Goal: Check status

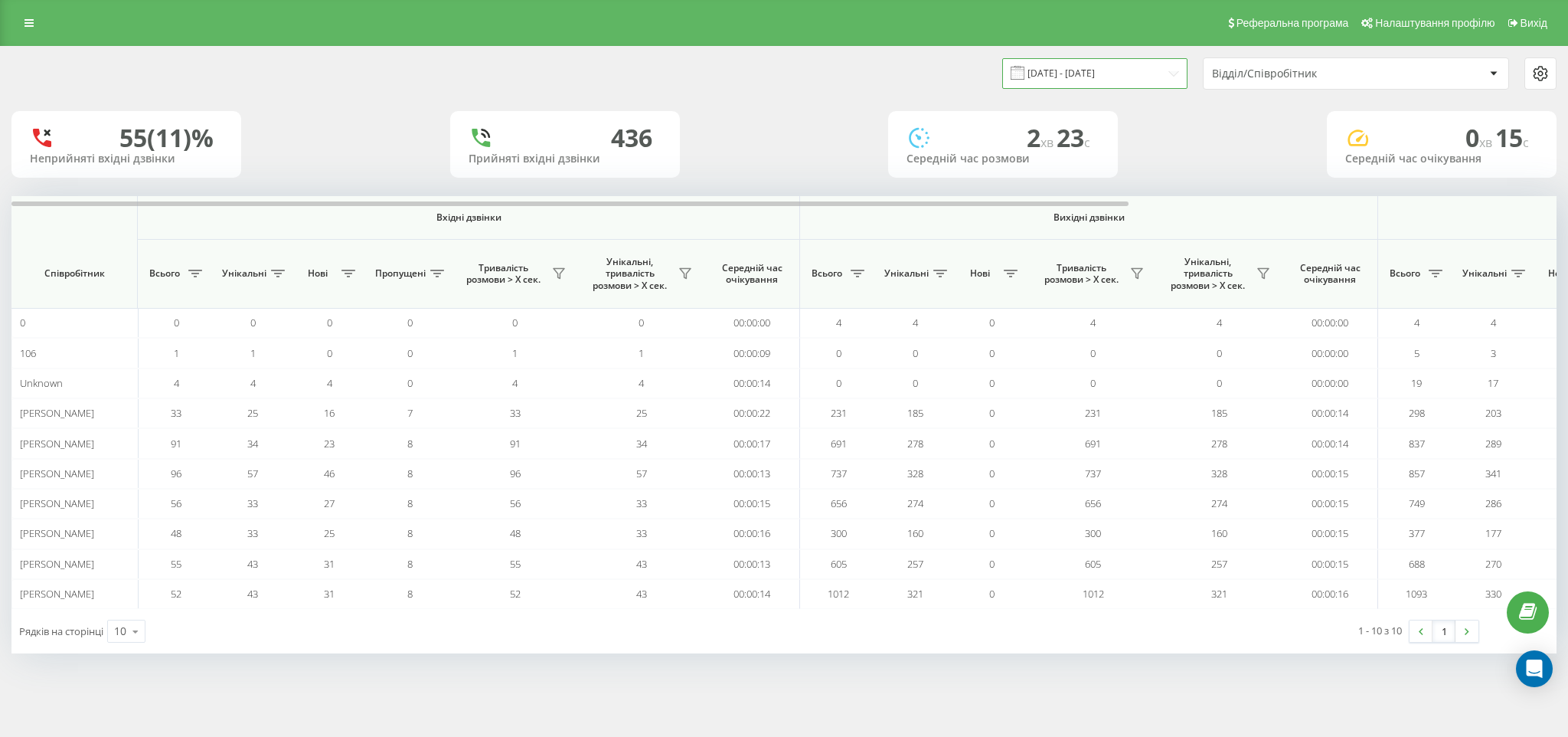
click at [1110, 60] on input "[DATE] - [DATE]" at bounding box center [1094, 72] width 185 height 29
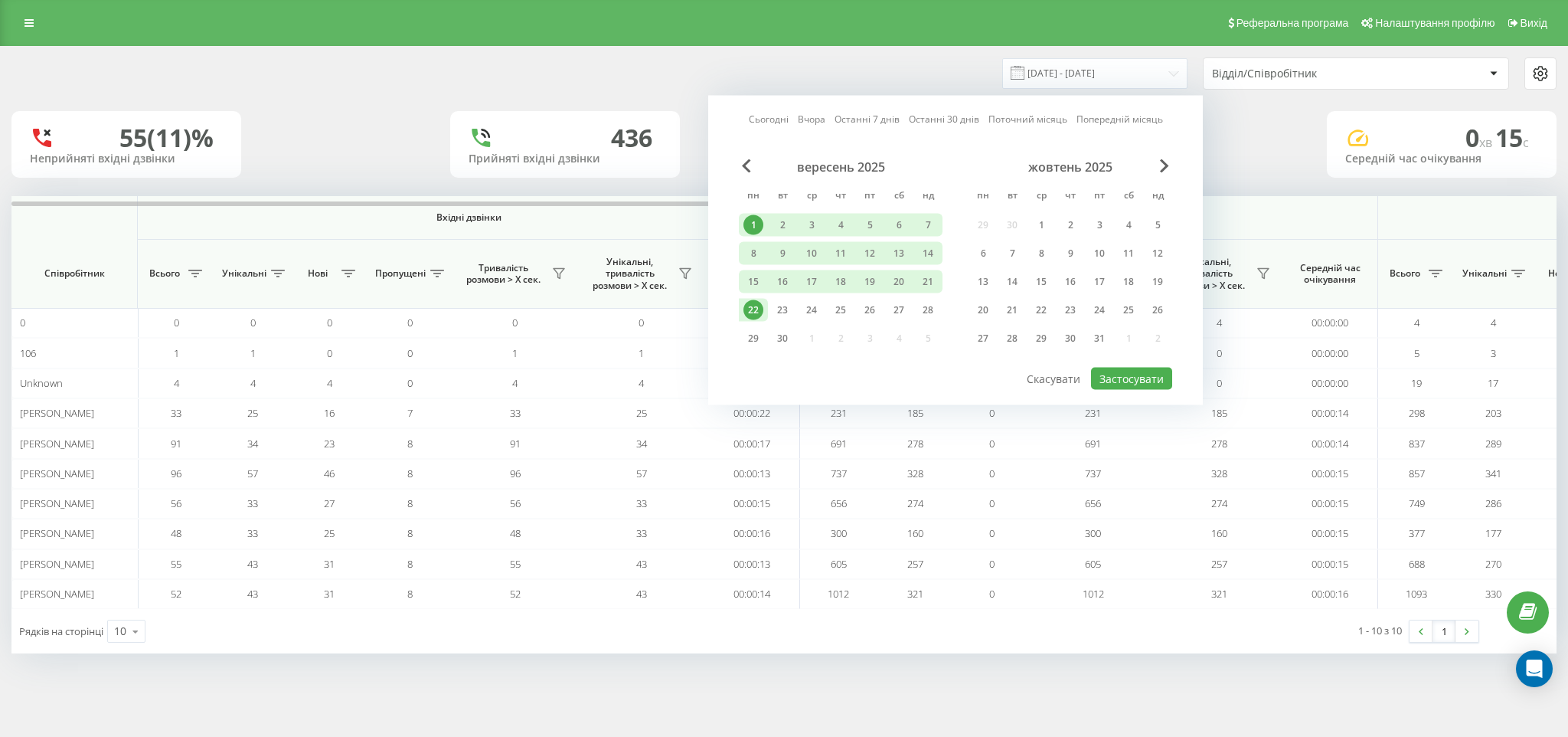
click at [749, 300] on div "22" at bounding box center [754, 310] width 20 height 20
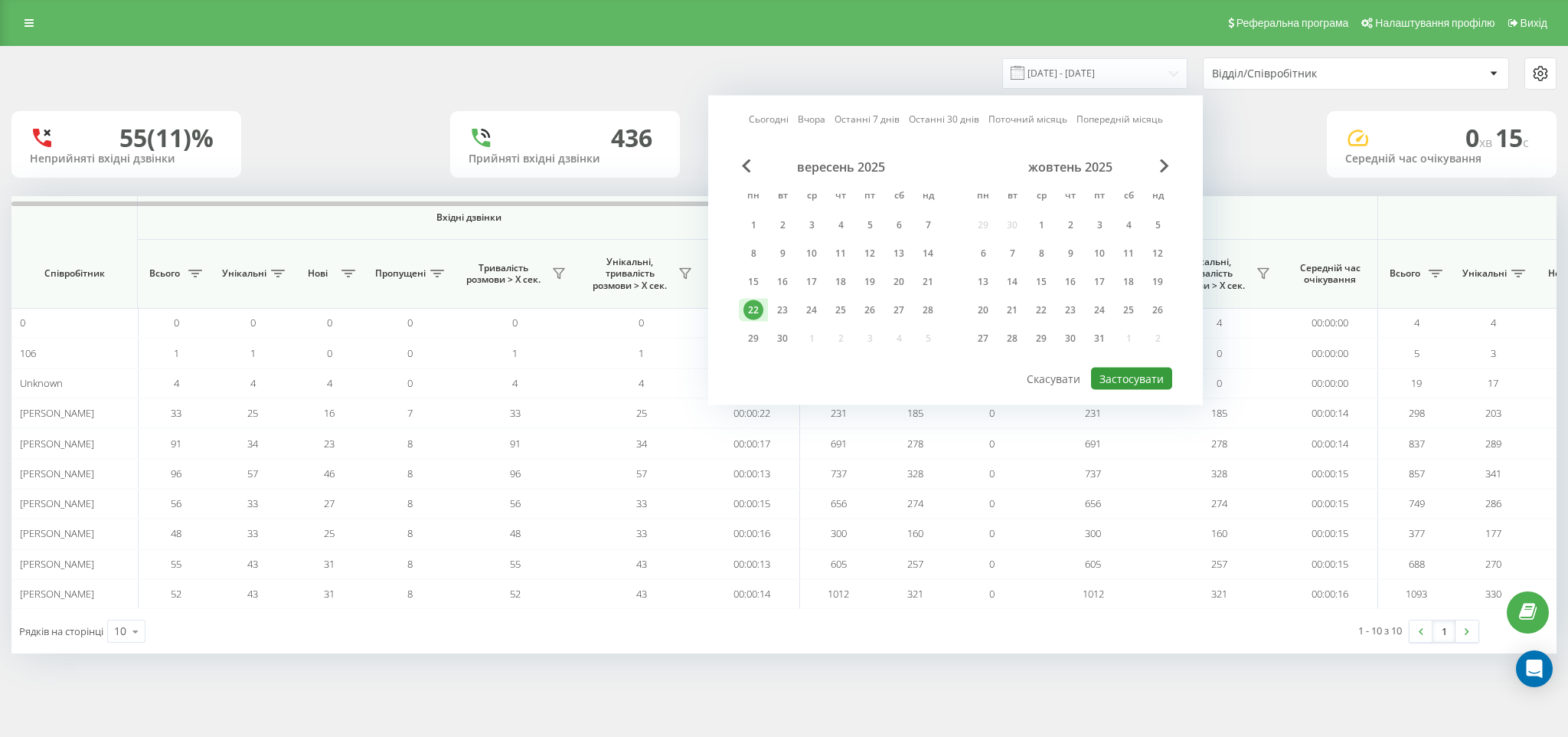
click at [1143, 380] on button "Застосувати" at bounding box center [1131, 379] width 81 height 22
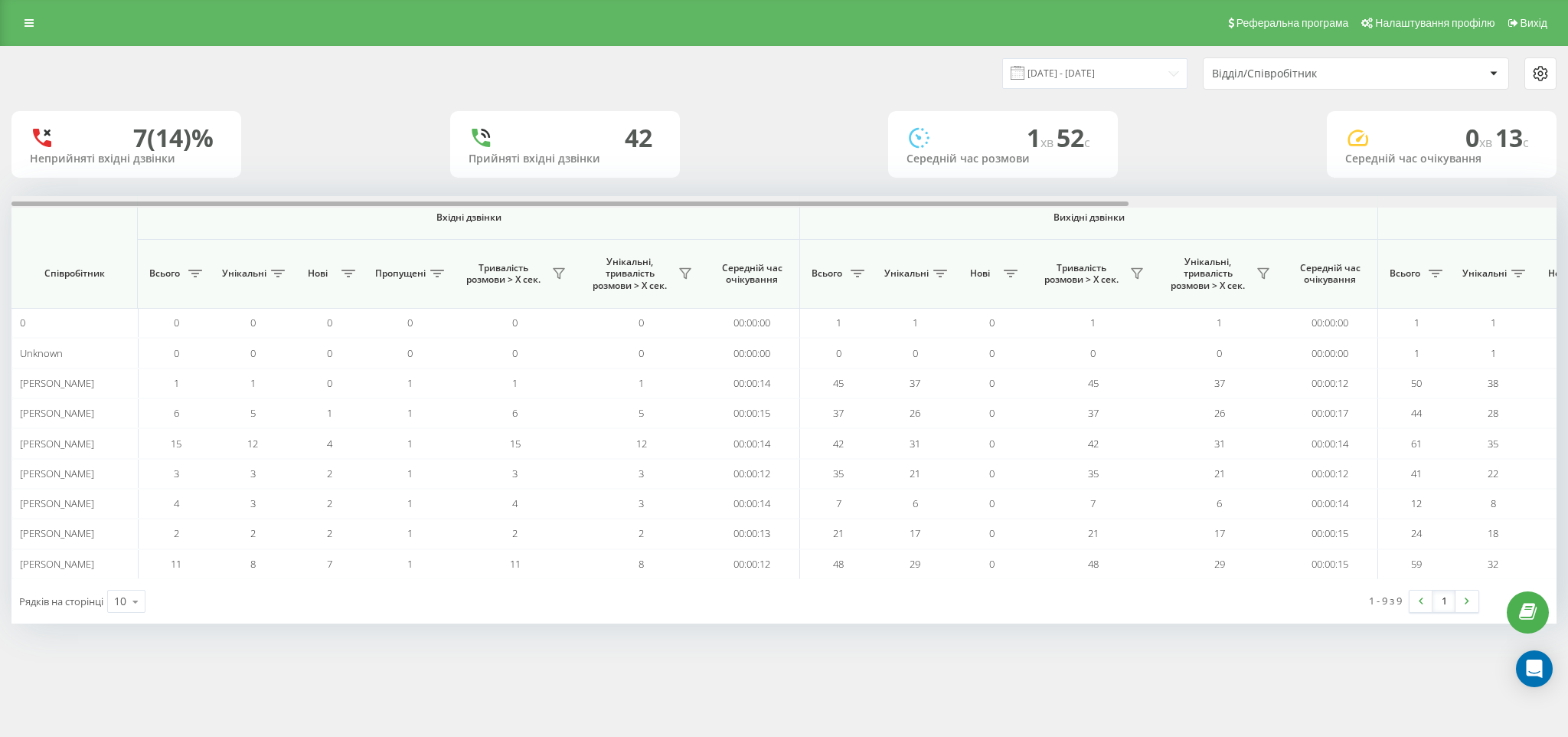
scroll to position [0, 591]
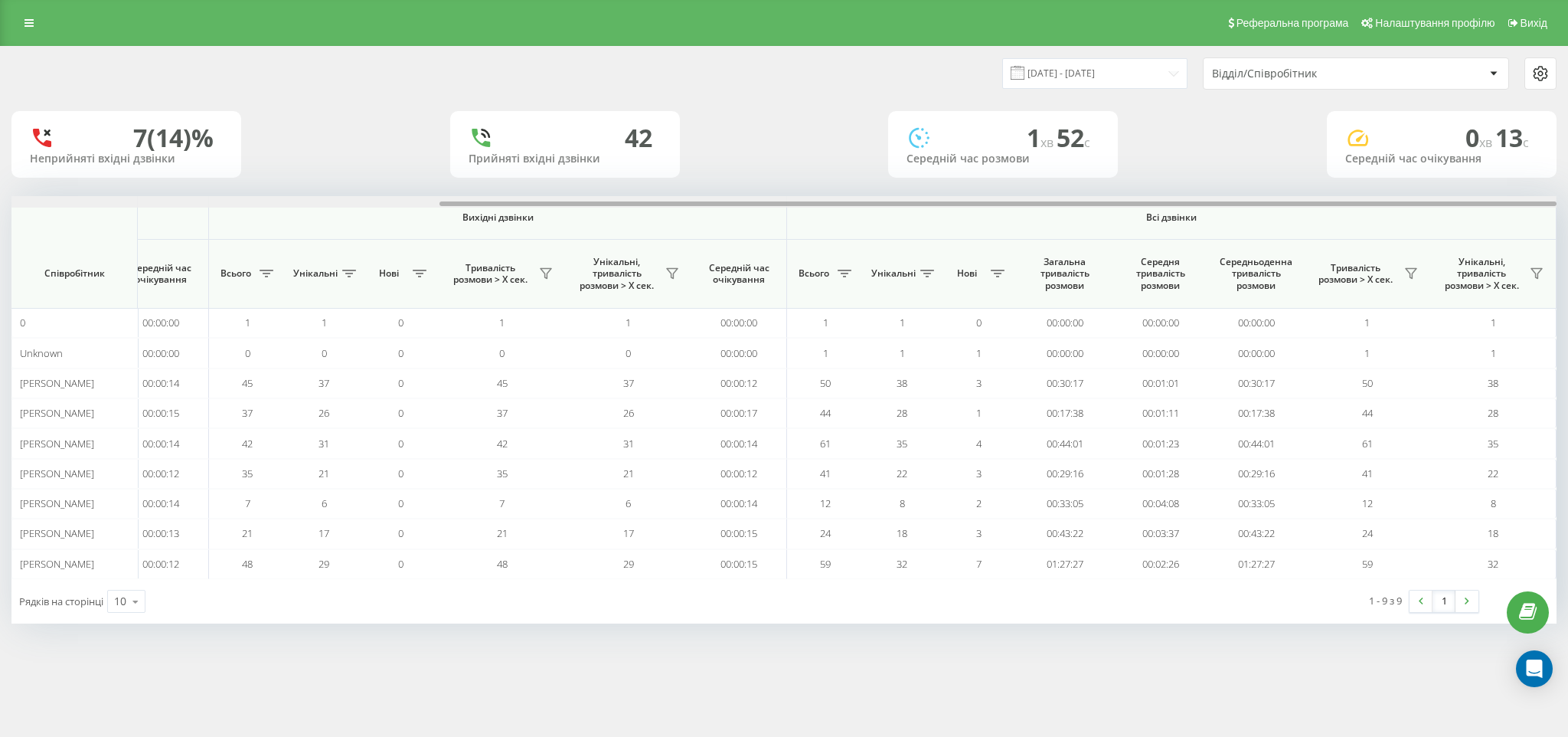
drag, startPoint x: 266, startPoint y: 205, endPoint x: 1348, endPoint y: 183, distance: 1082.2
click at [1348, 183] on div "[DATE] - [DATE] Відділ/Співробітник 7 (14)% Неприйняті вхідні дзвінки [GEOGRAPH…" at bounding box center [784, 335] width 1545 height 576
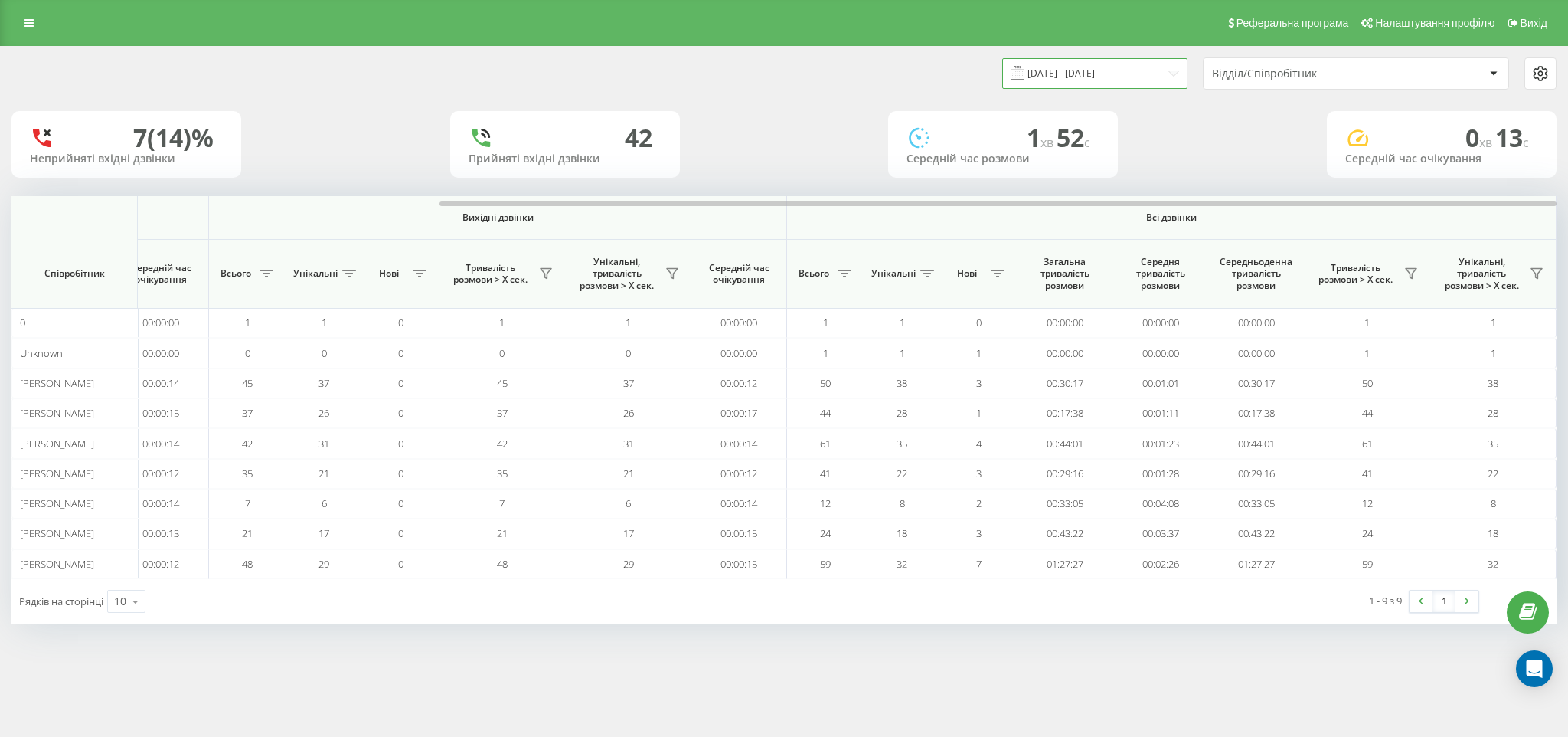
click at [1112, 78] on input "[DATE] - [DATE]" at bounding box center [1094, 72] width 185 height 29
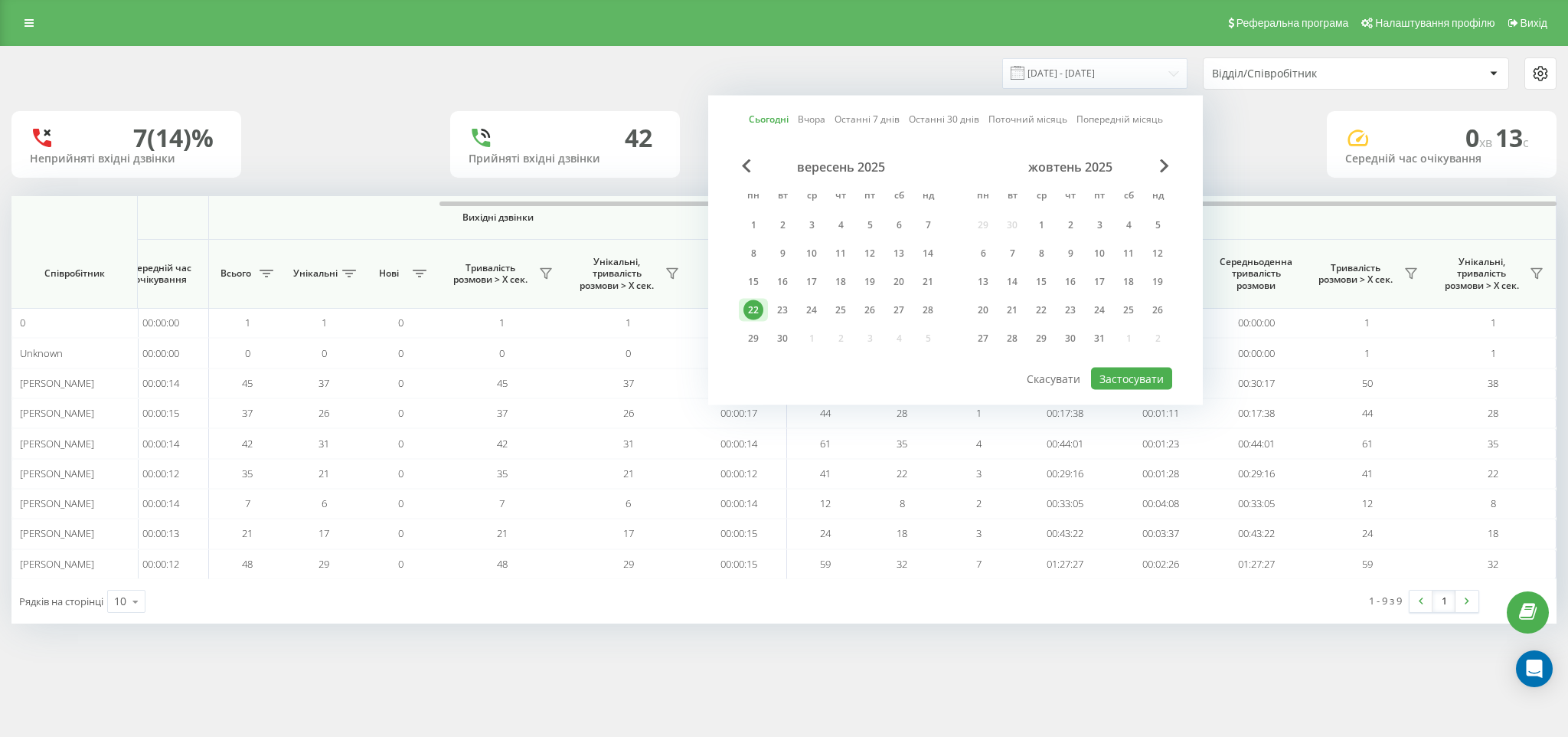
click at [753, 300] on div "22" at bounding box center [754, 310] width 20 height 20
click at [758, 275] on div "15" at bounding box center [754, 282] width 20 height 20
click at [928, 279] on div "21" at bounding box center [928, 282] width 20 height 20
click at [760, 286] on div "15" at bounding box center [754, 282] width 20 height 20
click at [1144, 379] on button "Застосувати" at bounding box center [1131, 379] width 81 height 22
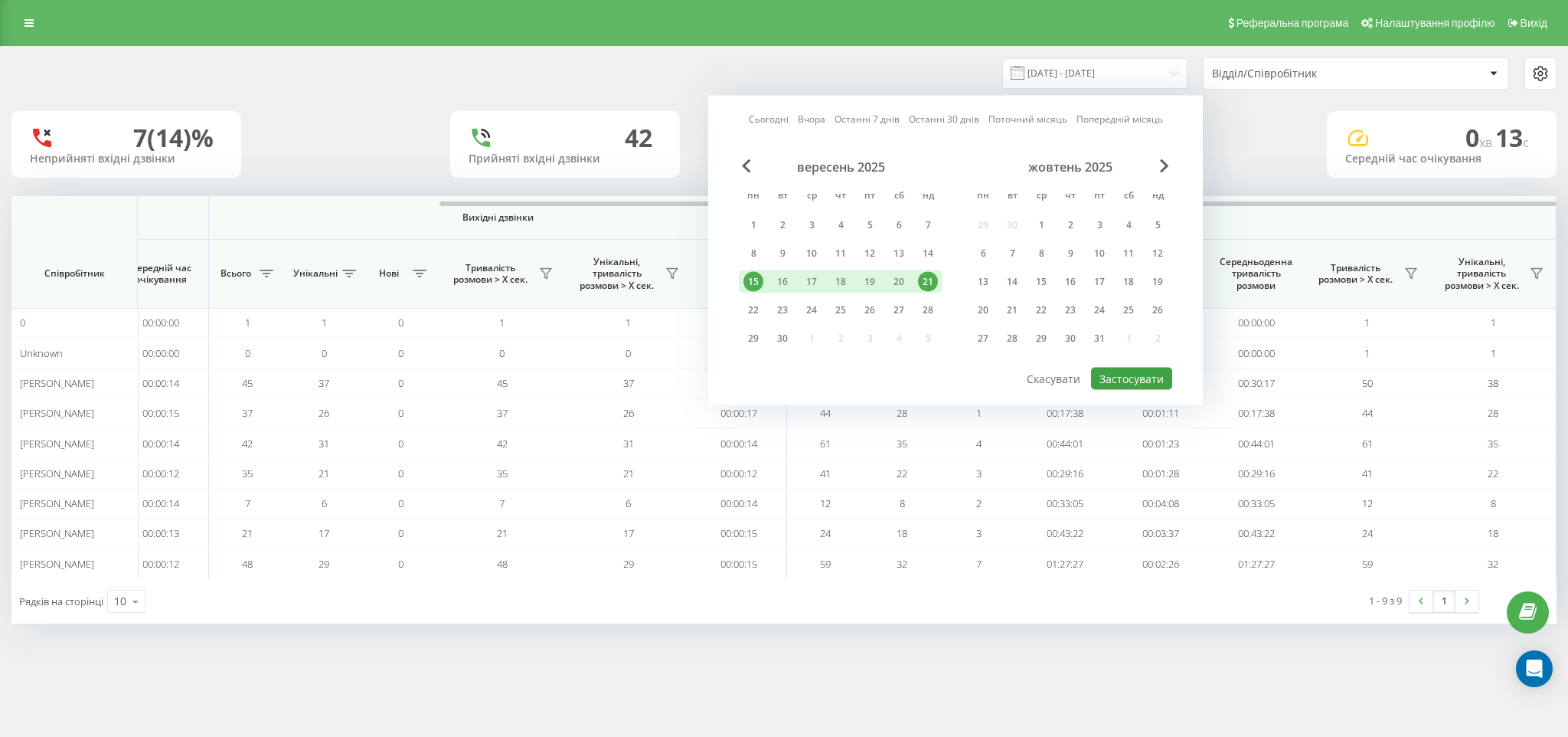
type input "[DATE] - [DATE]"
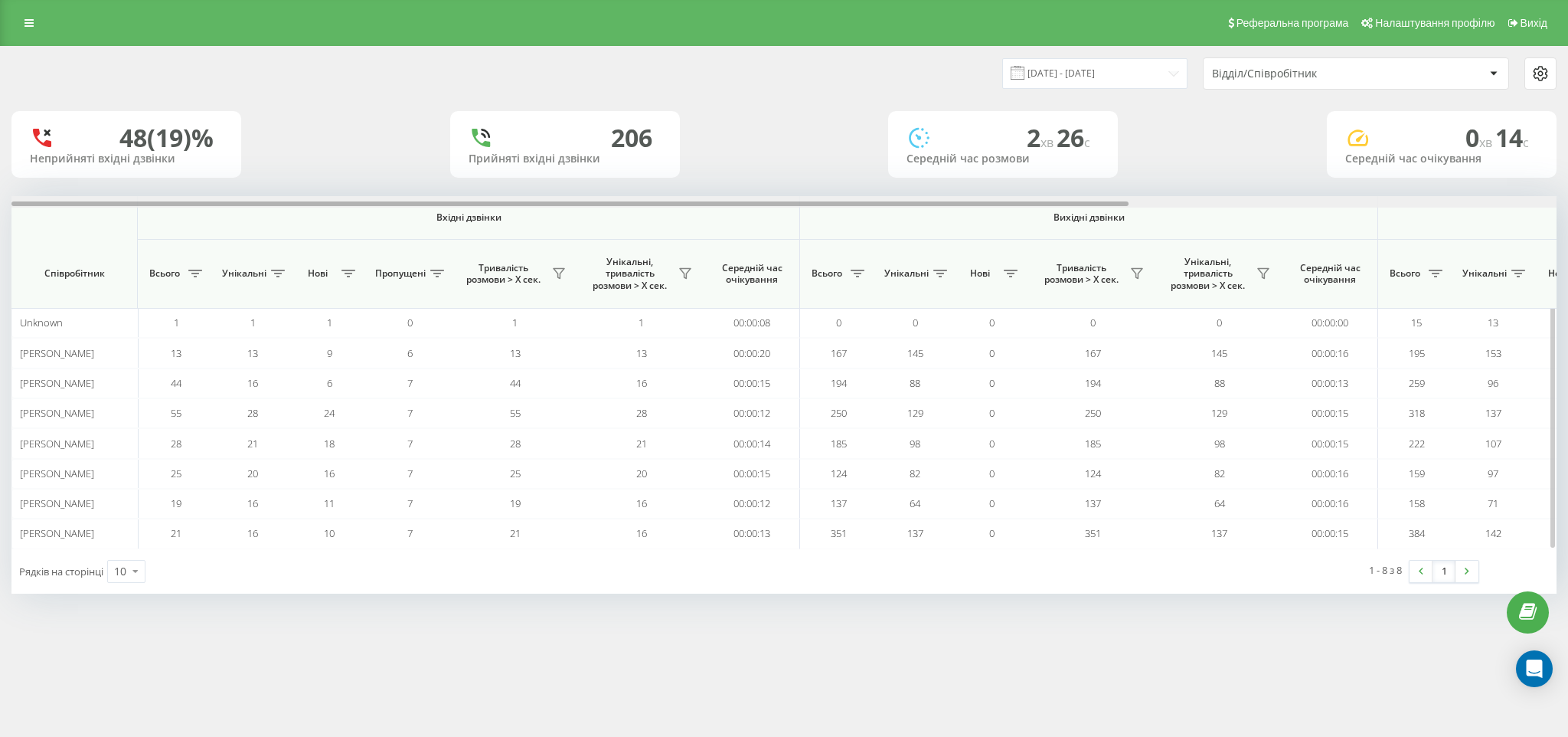
scroll to position [0, 591]
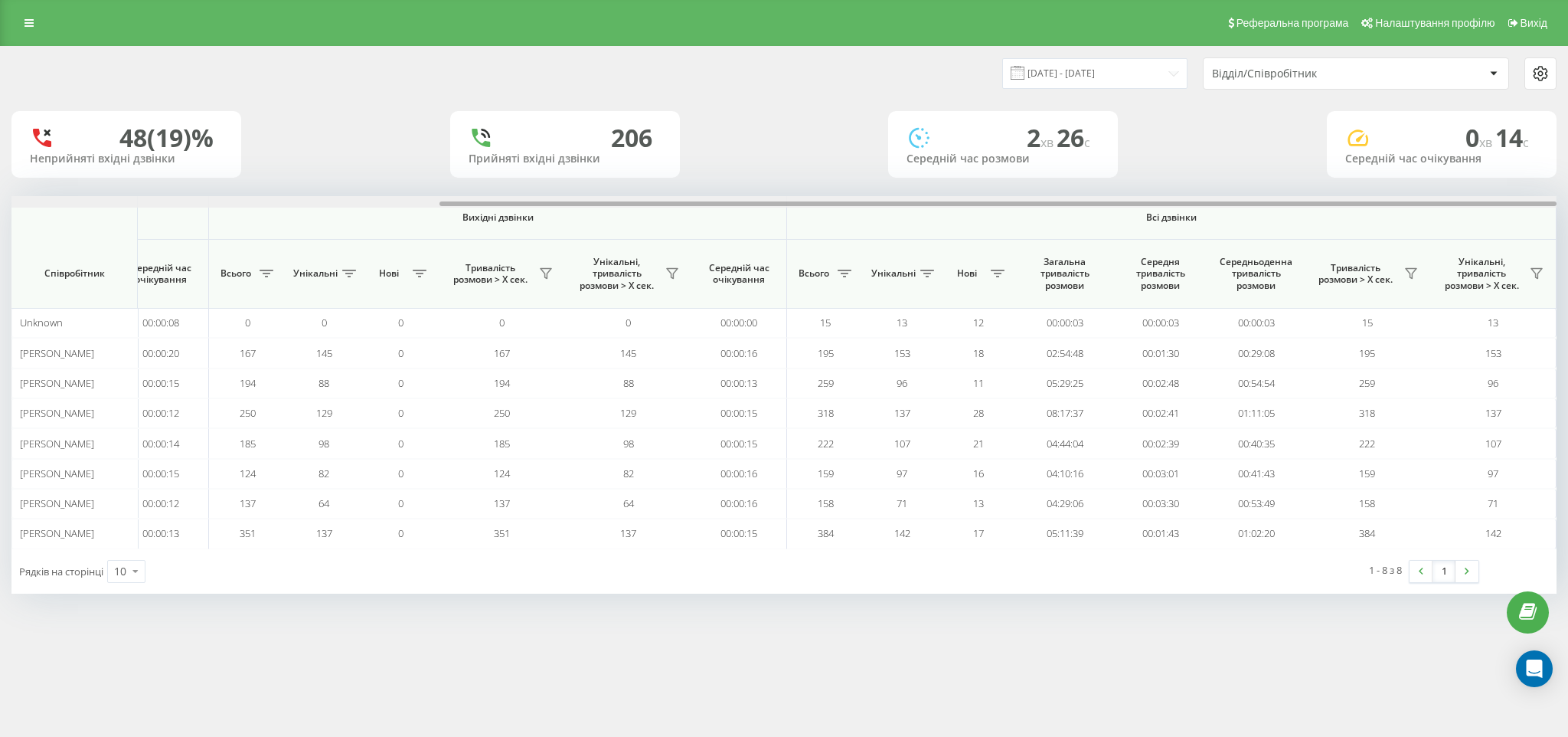
drag, startPoint x: 572, startPoint y: 203, endPoint x: 1567, endPoint y: 200, distance: 995.0
click at [1567, 200] on div "[DATE] - [DATE] Відділ/Співробітник 48 (19)% Неприйняті вхідні дзвінки 206 Прий…" at bounding box center [784, 335] width 1568 height 578
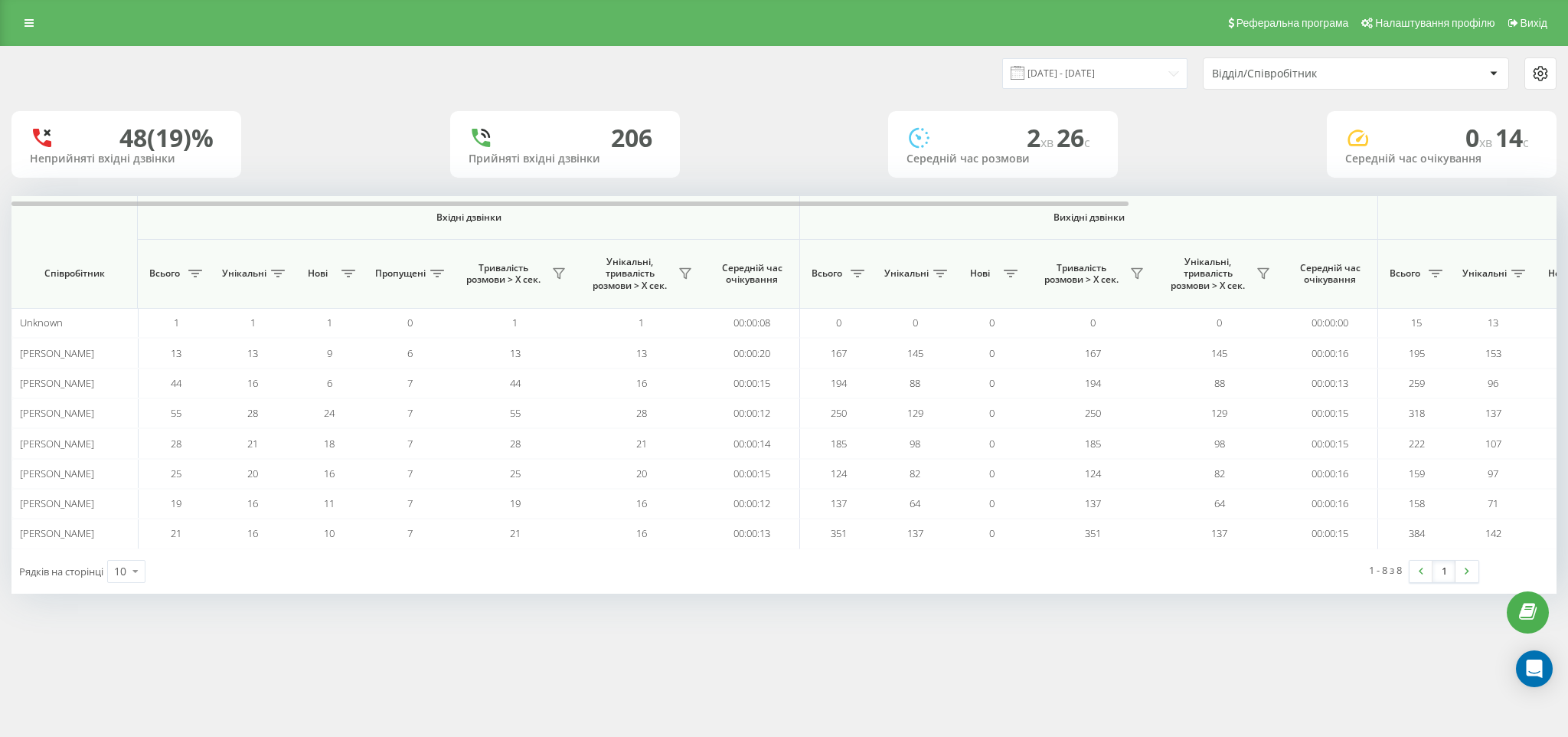
scroll to position [0, 591]
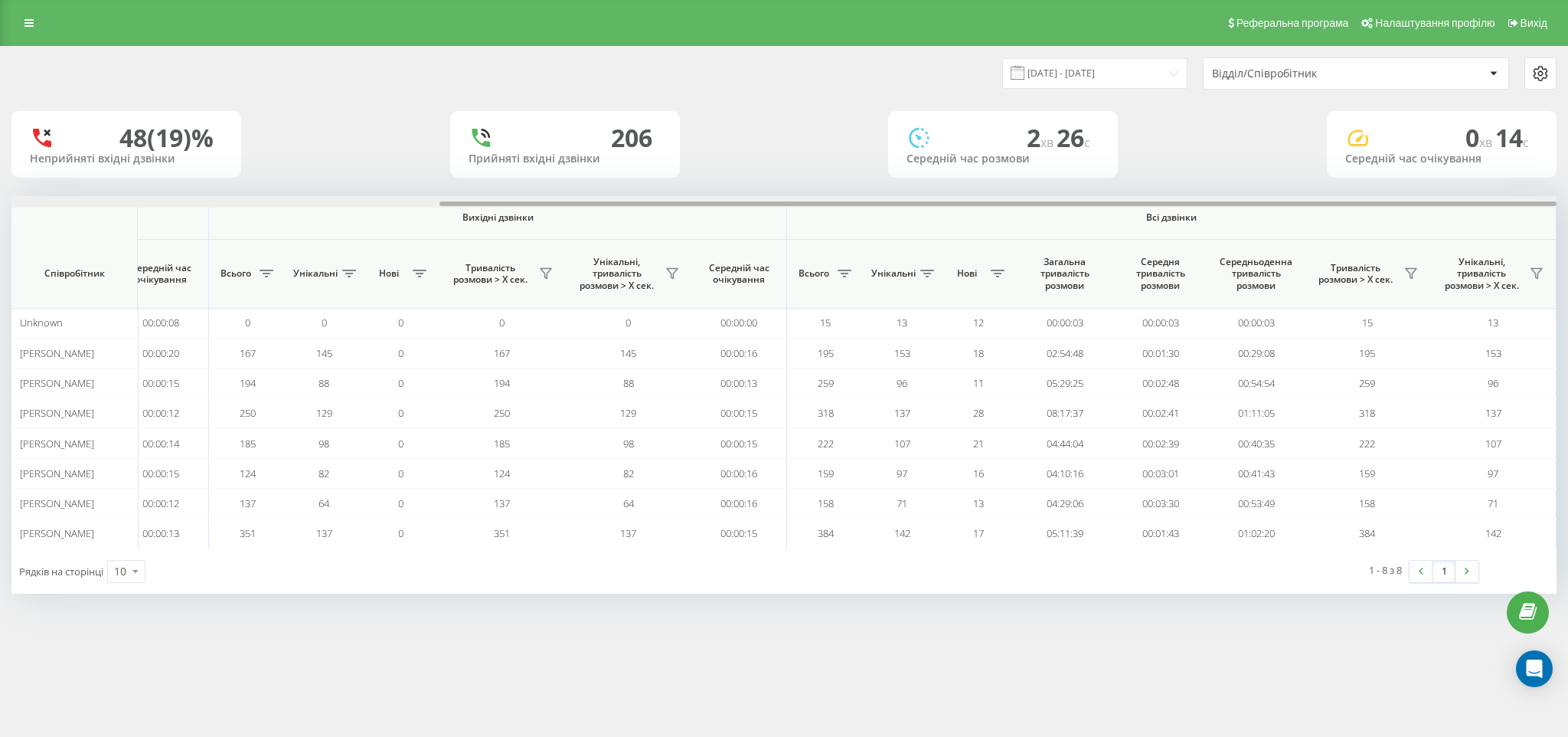
drag, startPoint x: 180, startPoint y: 201, endPoint x: 1559, endPoint y: 189, distance: 1379.1
click at [1559, 189] on div "[DATE] - [DATE] Відділ/Співробітник 48 (19)% Неприйняті вхідні дзвінки 206 Прий…" at bounding box center [784, 335] width 1568 height 578
drag, startPoint x: 560, startPoint y: 200, endPoint x: 785, endPoint y: 199, distance: 225.0
click at [785, 199] on div at bounding box center [784, 202] width 1545 height 12
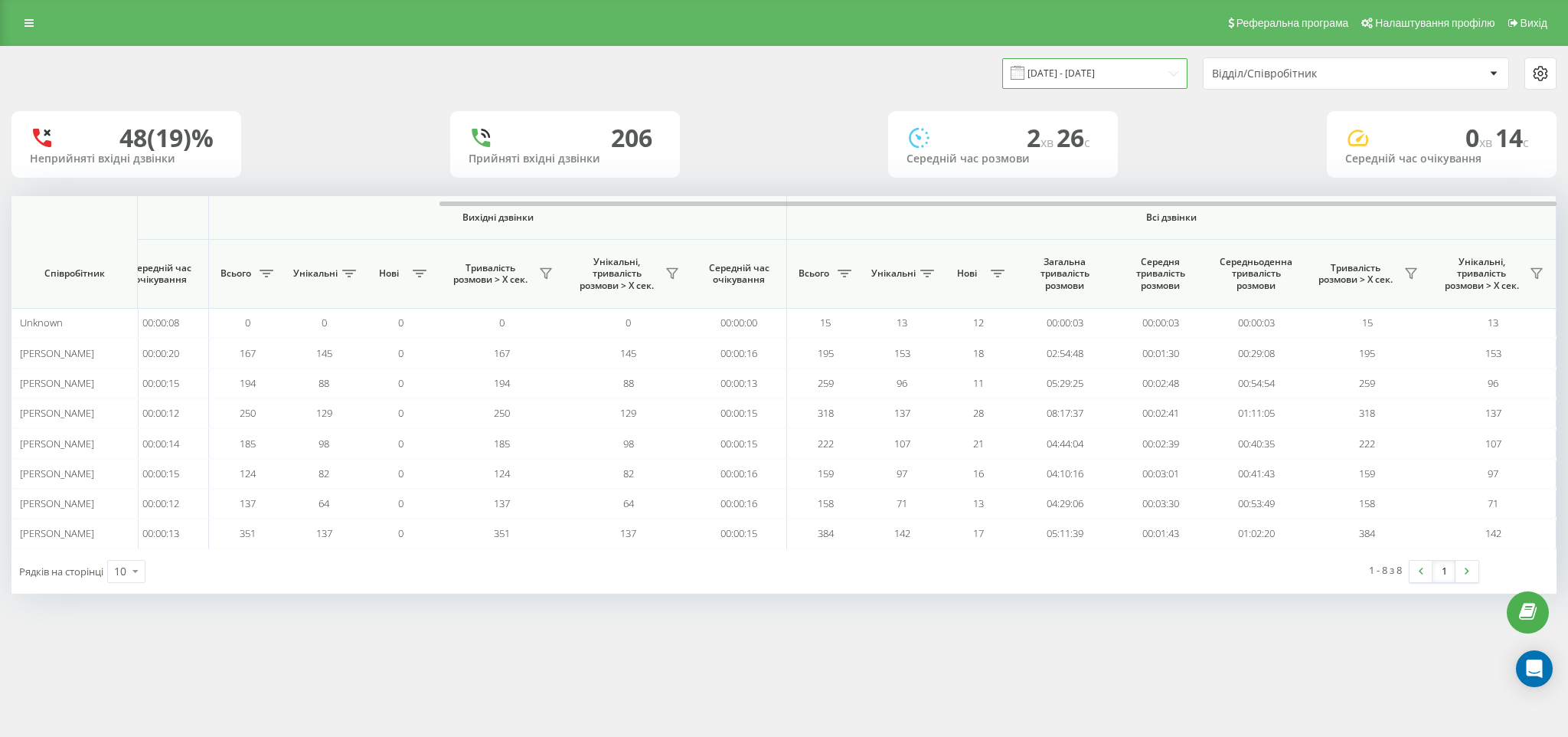
click at [1125, 64] on input "[DATE] - [DATE]" at bounding box center [1094, 72] width 185 height 29
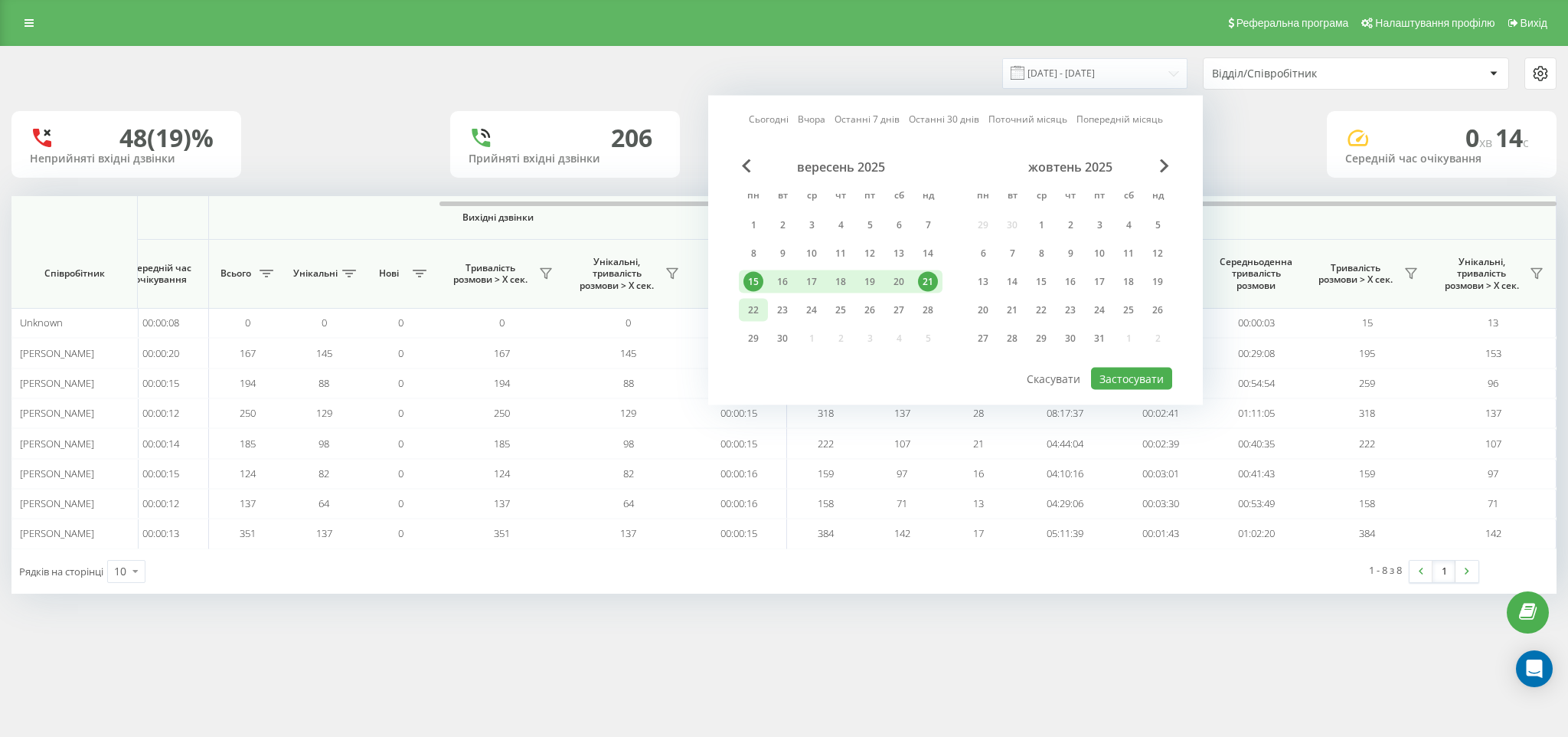
click at [758, 310] on div "22" at bounding box center [754, 310] width 20 height 20
click at [1122, 379] on button "Застосувати" at bounding box center [1131, 379] width 81 height 22
type input "[DATE] - [DATE]"
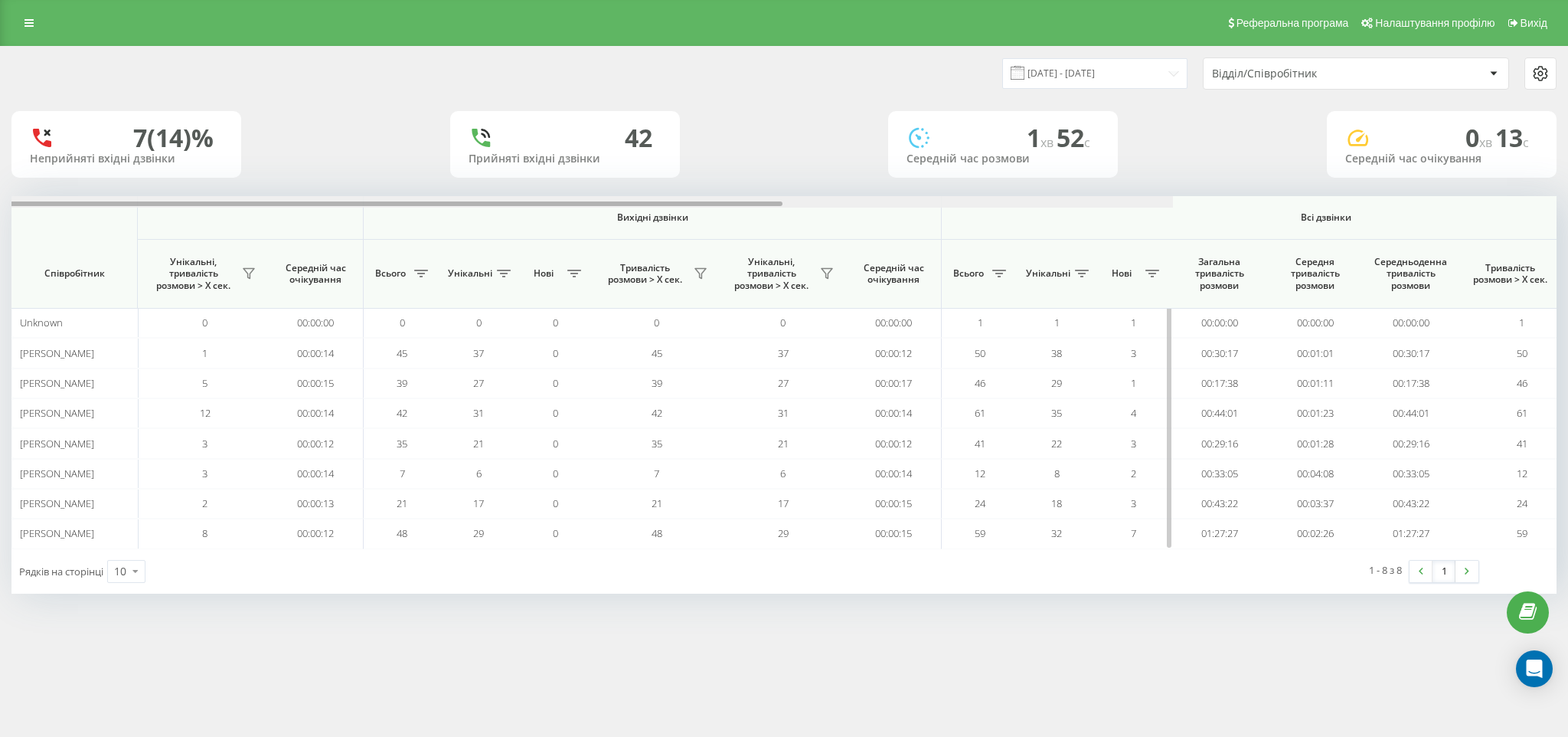
scroll to position [0, 591]
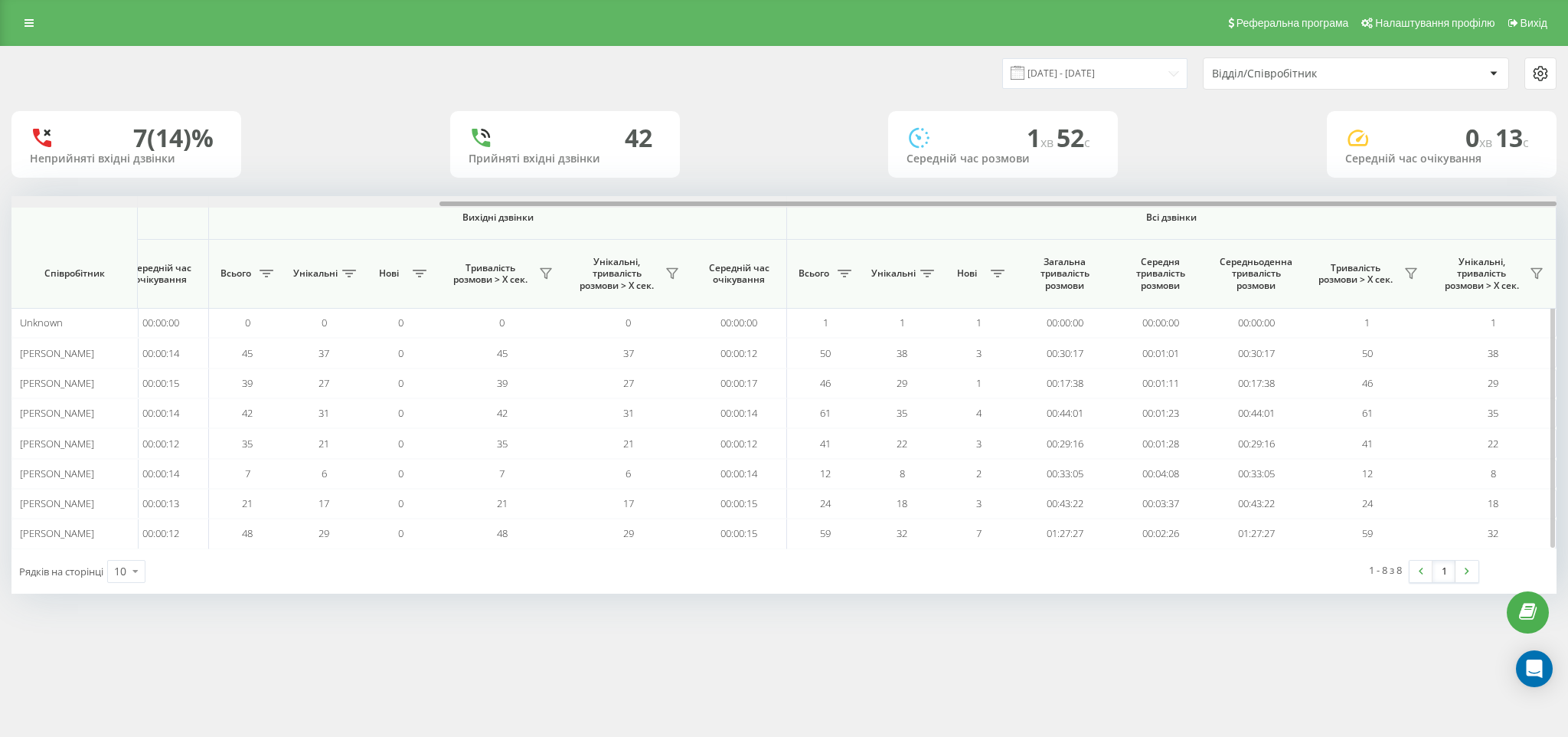
drag, startPoint x: 500, startPoint y: 204, endPoint x: 1504, endPoint y: 235, distance: 1004.5
click at [1504, 235] on div "Вхідні дзвінки Вихідні дзвінки Всі дзвінки Співробітник Всього Унікальні Нові П…" at bounding box center [784, 372] width 1545 height 353
